Goal: Find specific page/section: Find specific page/section

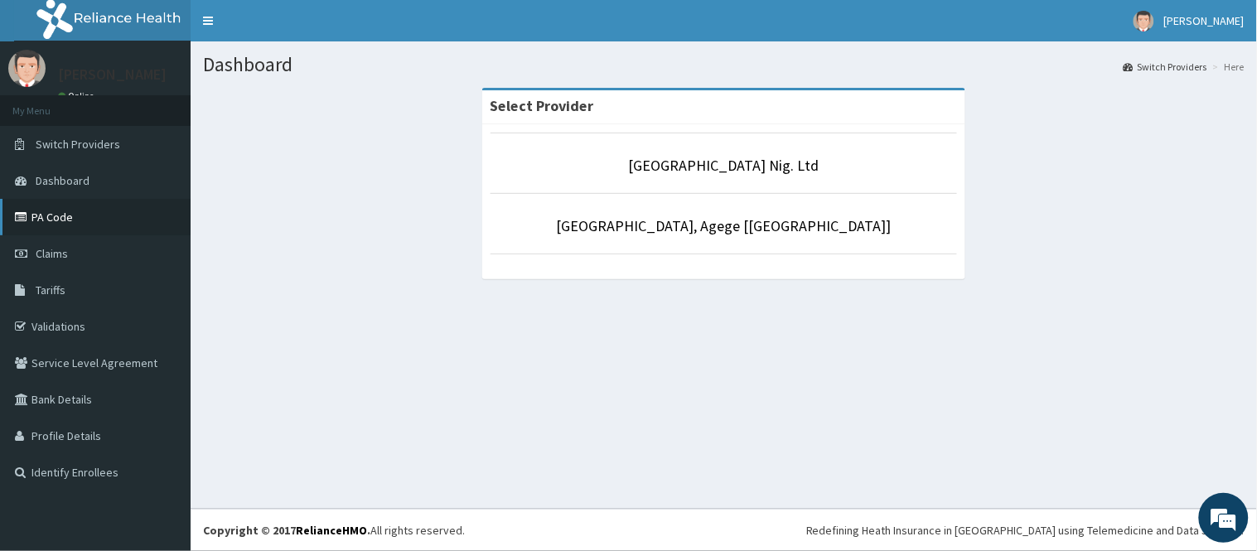
click at [78, 209] on link "PA Code" at bounding box center [95, 217] width 191 height 36
click at [78, 214] on link "PA Code" at bounding box center [95, 217] width 191 height 36
click at [65, 214] on link "PA Code" at bounding box center [95, 217] width 191 height 36
